Goal: Task Accomplishment & Management: Use online tool/utility

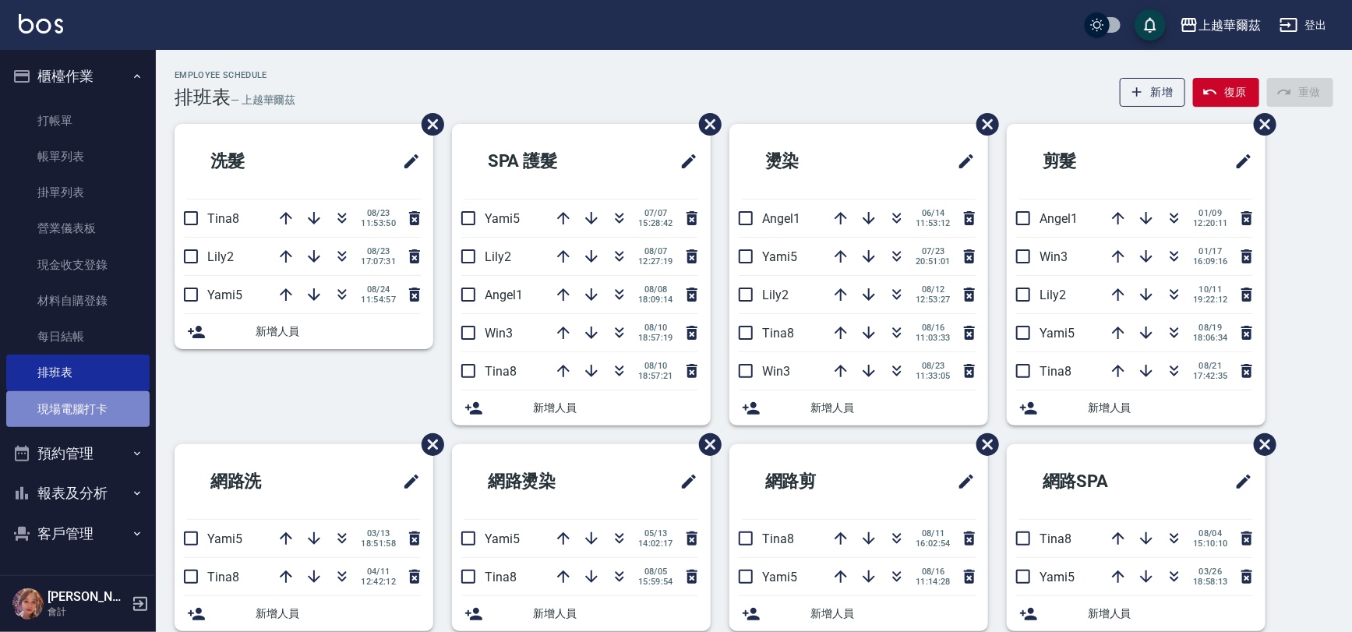
click at [75, 425] on link "現場電腦打卡" at bounding box center [77, 409] width 143 height 36
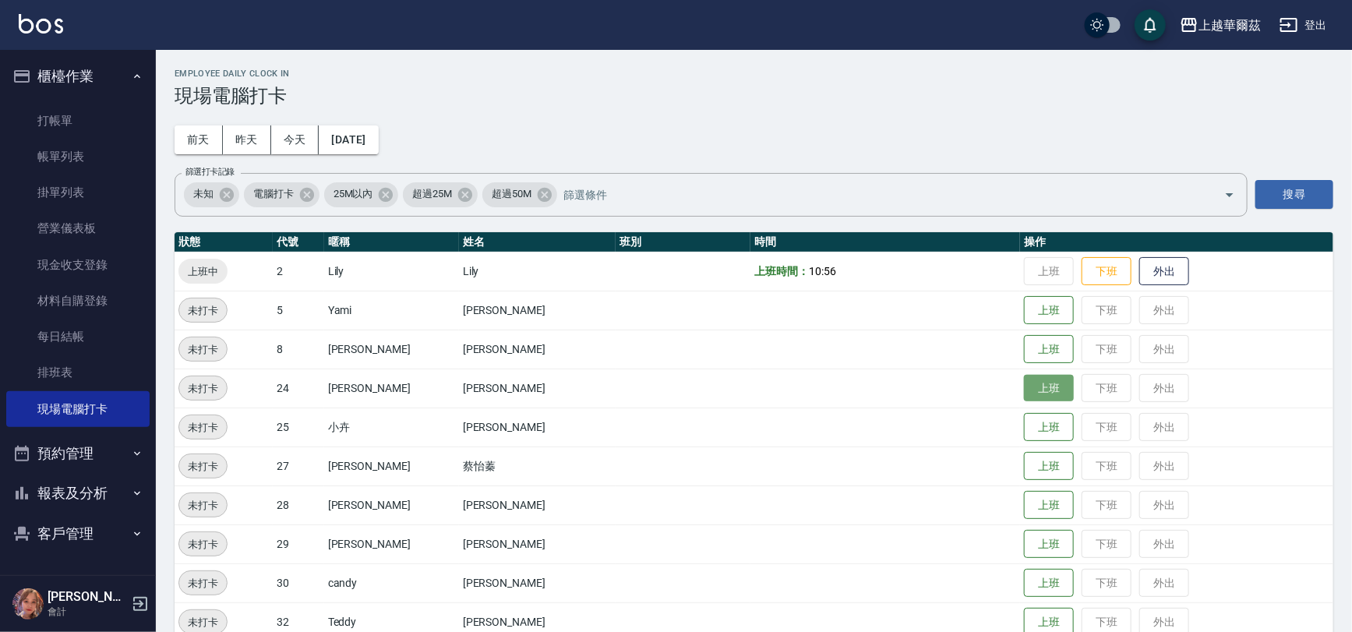
click at [1024, 384] on button "上班" at bounding box center [1049, 388] width 50 height 27
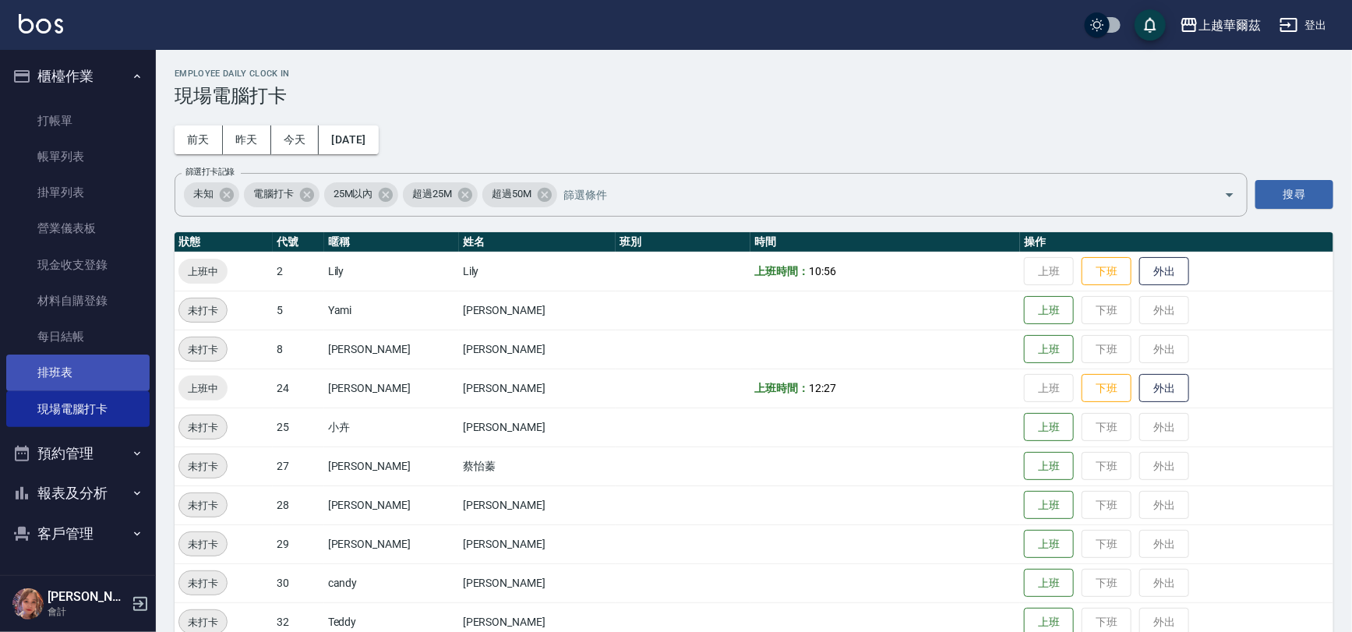
click at [55, 365] on link "排班表" at bounding box center [77, 373] width 143 height 36
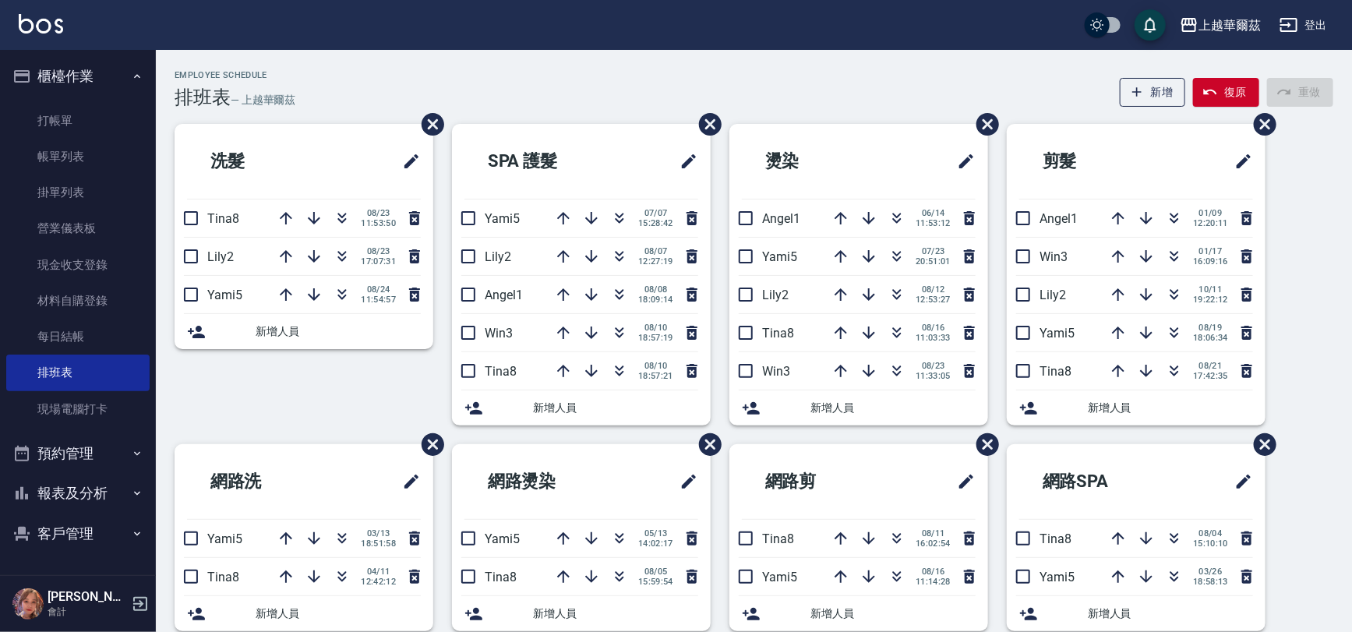
drag, startPoint x: 157, startPoint y: 475, endPoint x: 159, endPoint y: 516, distance: 40.6
click at [159, 516] on div "網路洗 Yami5 [DATE] 18:51:58 Tina8 [DATE] 12:42:12 新增人員" at bounding box center [294, 547] width 277 height 206
click at [74, 486] on button "報表及分析" at bounding box center [77, 493] width 143 height 41
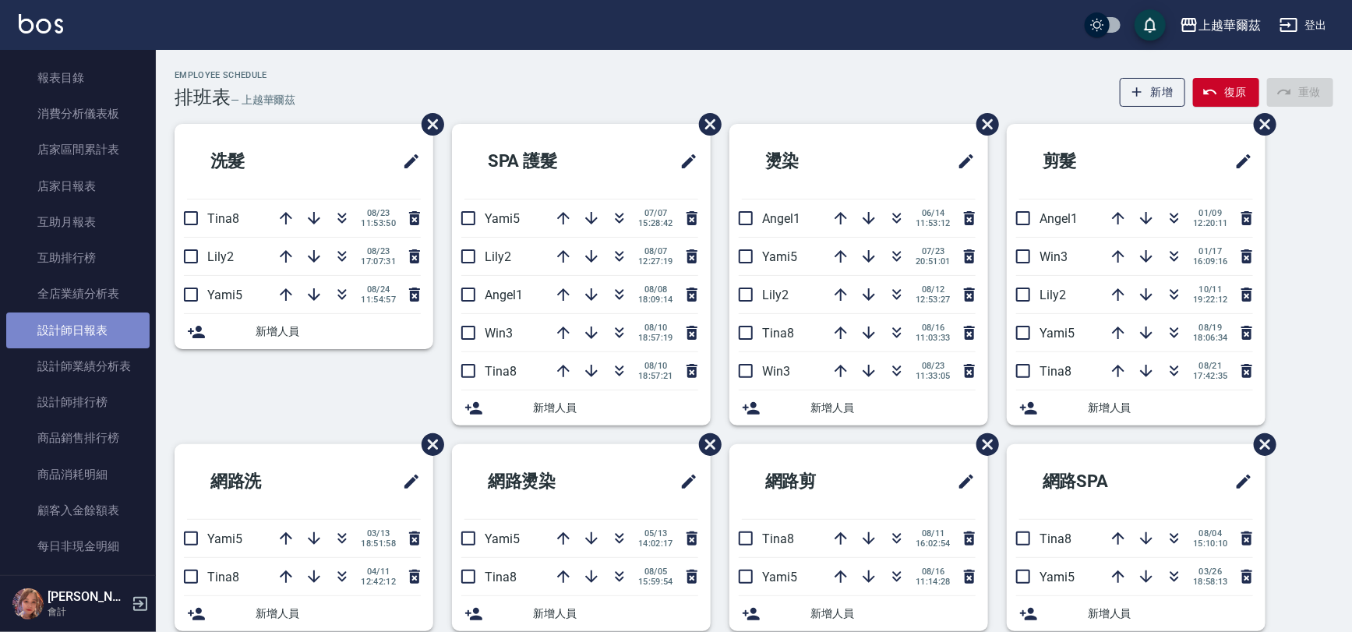
click at [93, 325] on link "設計師日報表" at bounding box center [77, 331] width 143 height 36
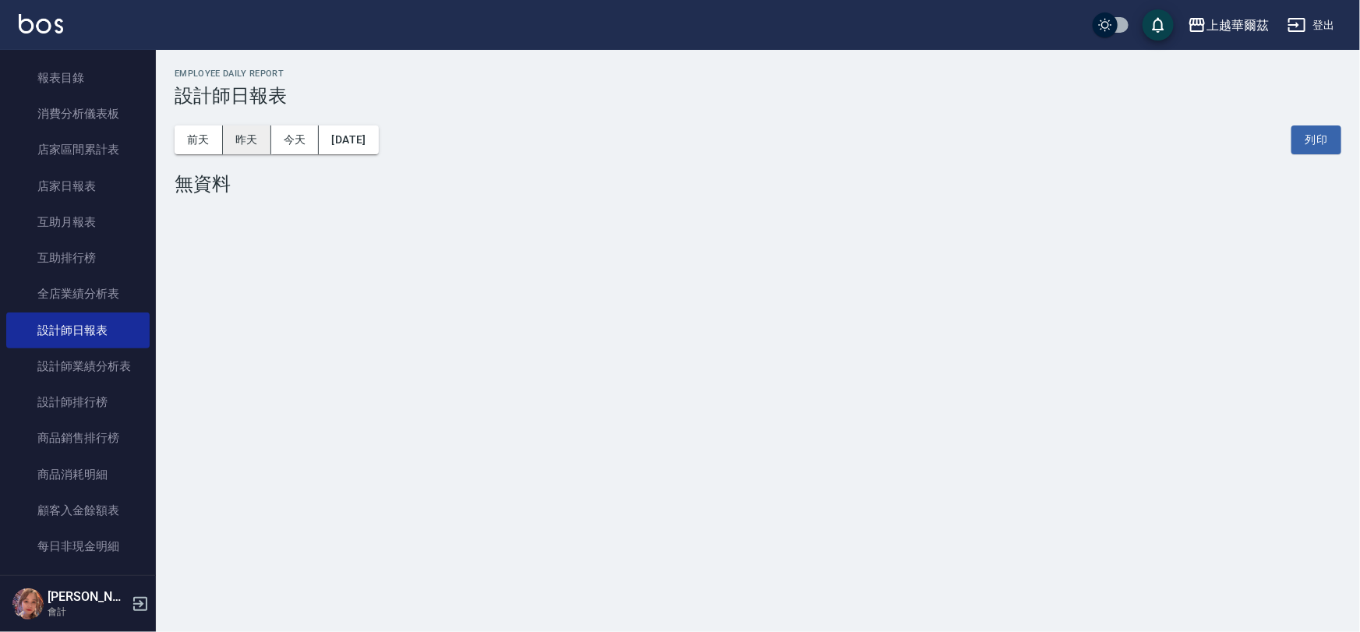
click at [251, 146] on button "昨天" at bounding box center [247, 139] width 48 height 29
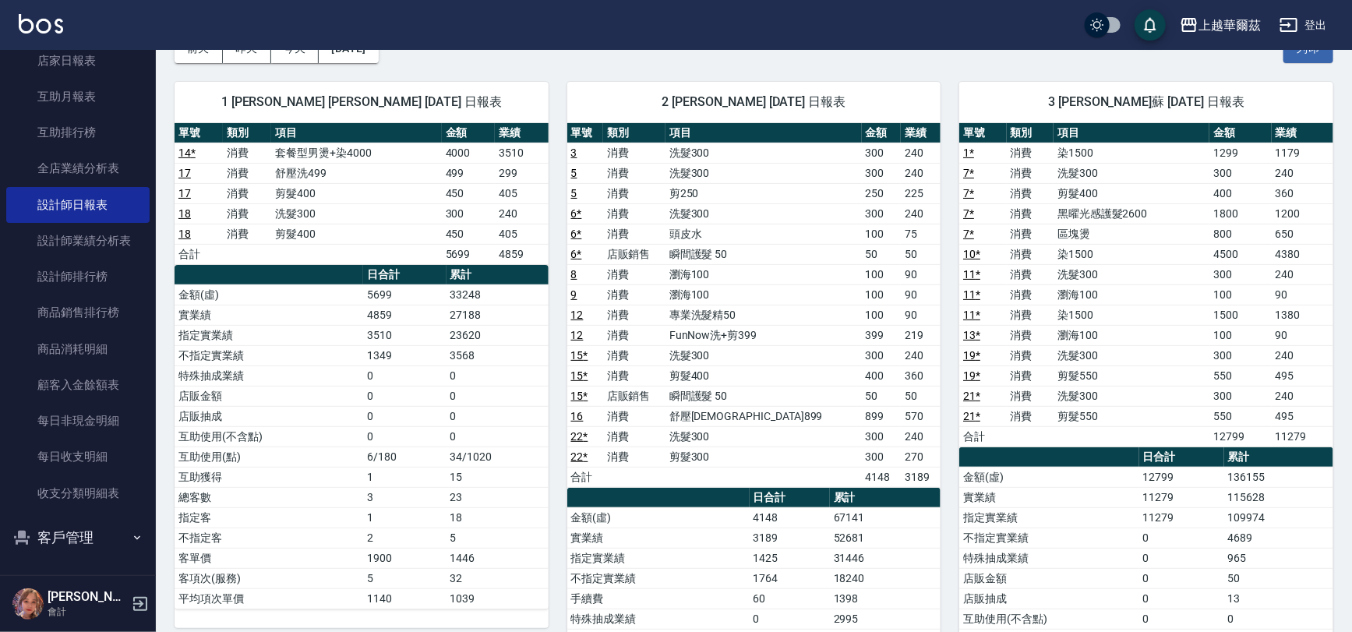
scroll to position [125, 0]
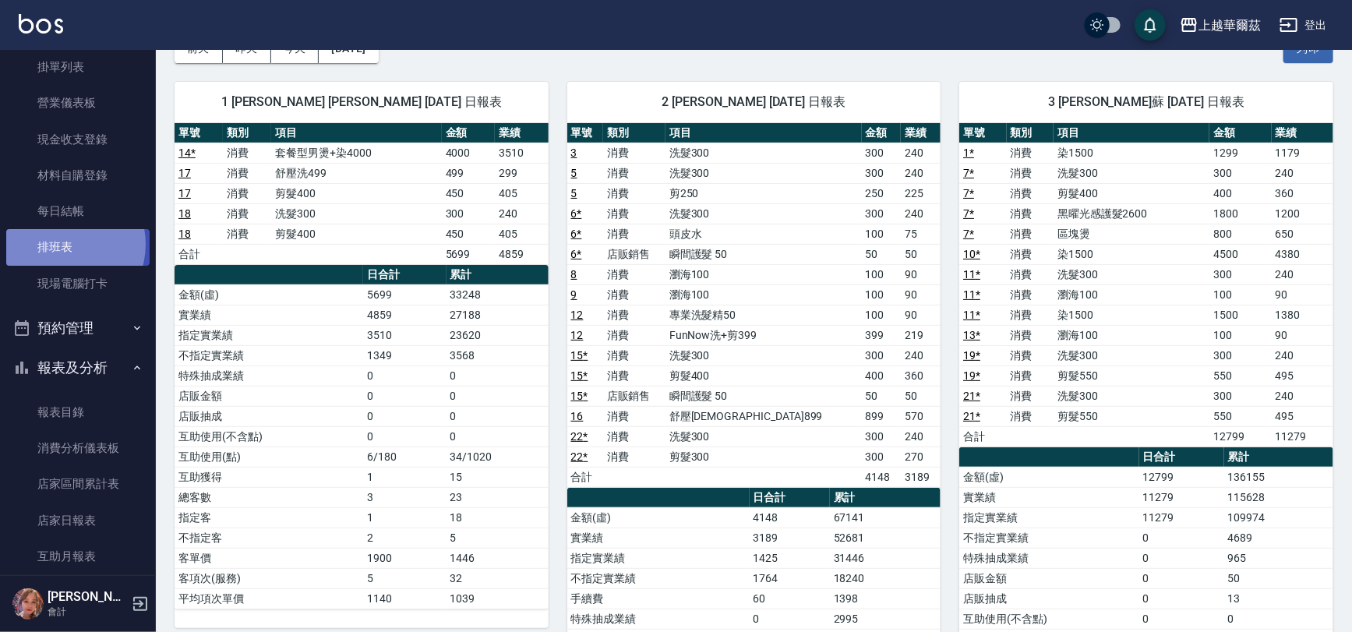
click at [62, 243] on link "排班表" at bounding box center [77, 247] width 143 height 36
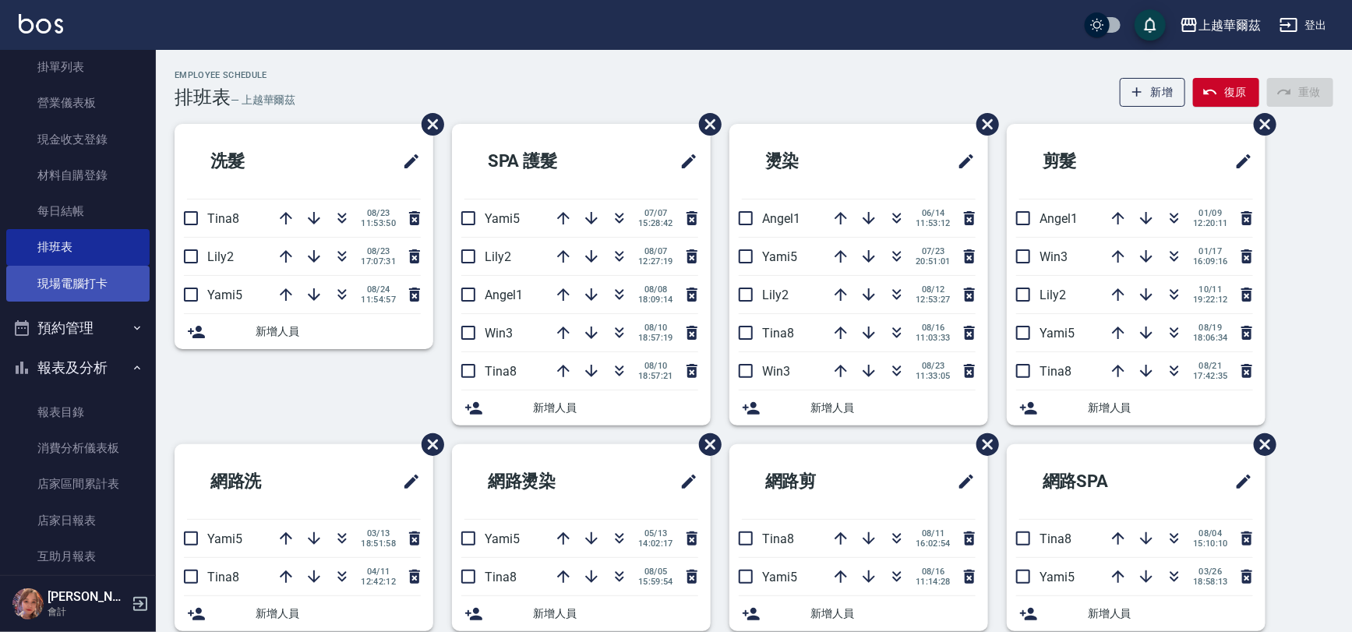
click at [62, 277] on link "現場電腦打卡" at bounding box center [77, 284] width 143 height 36
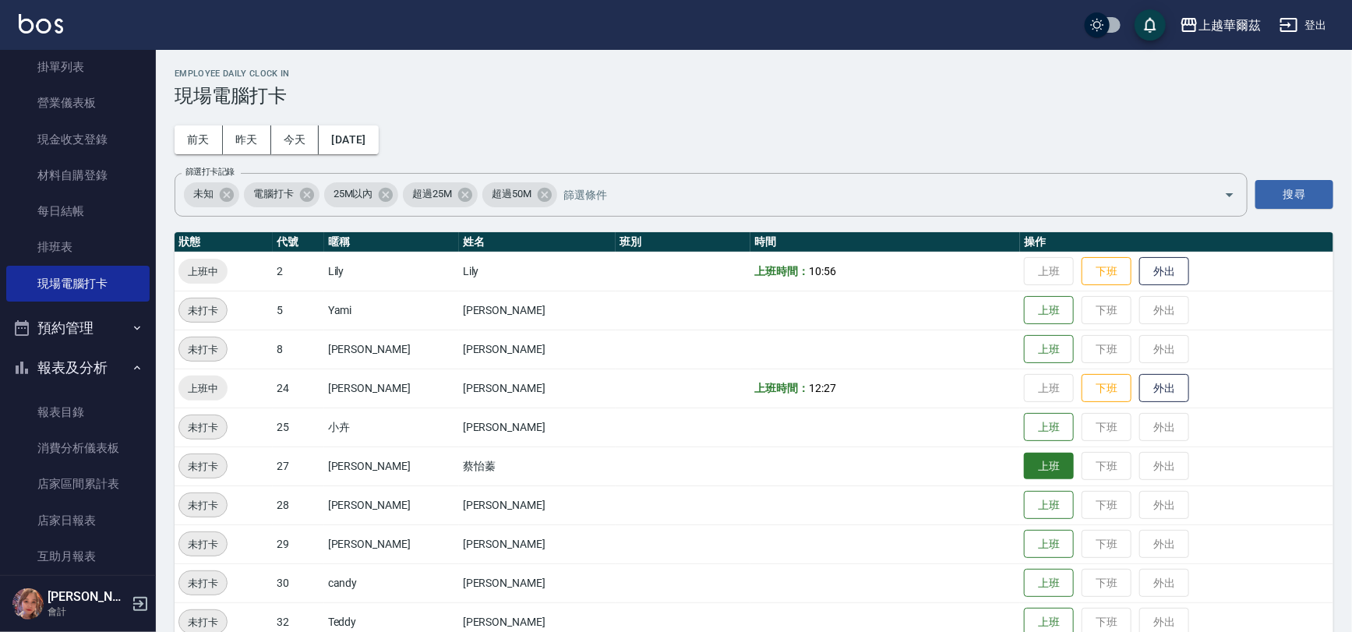
click at [1024, 465] on button "上班" at bounding box center [1049, 466] width 50 height 27
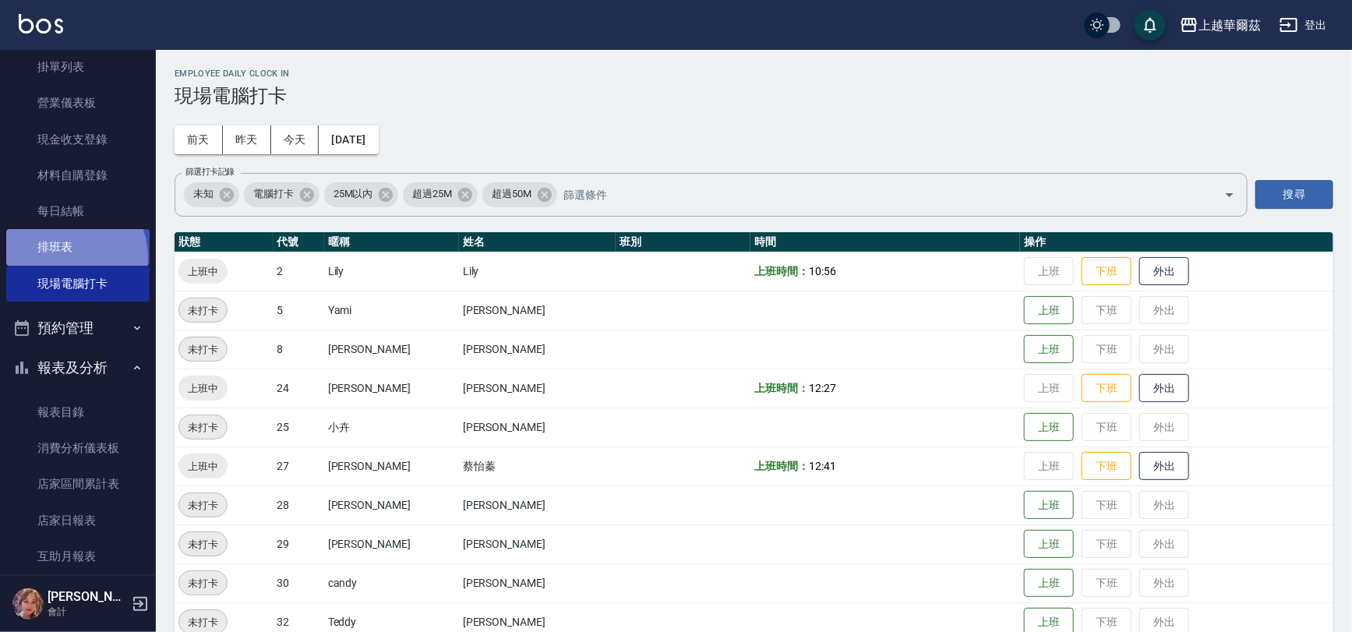
click at [67, 256] on link "排班表" at bounding box center [77, 247] width 143 height 36
